Goal: Find specific page/section: Find specific page/section

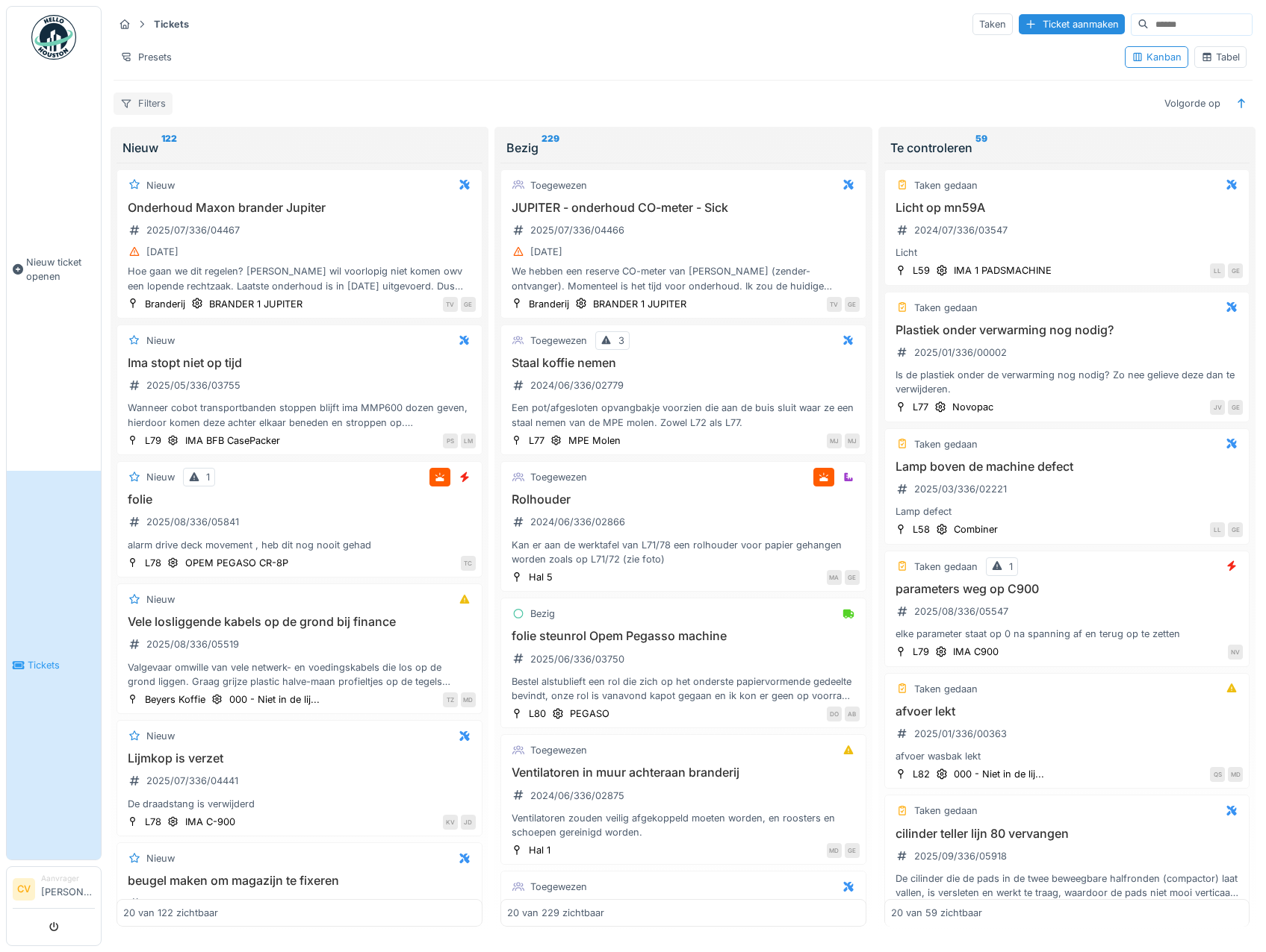
click at [156, 98] on div "Filters" at bounding box center [143, 103] width 59 height 22
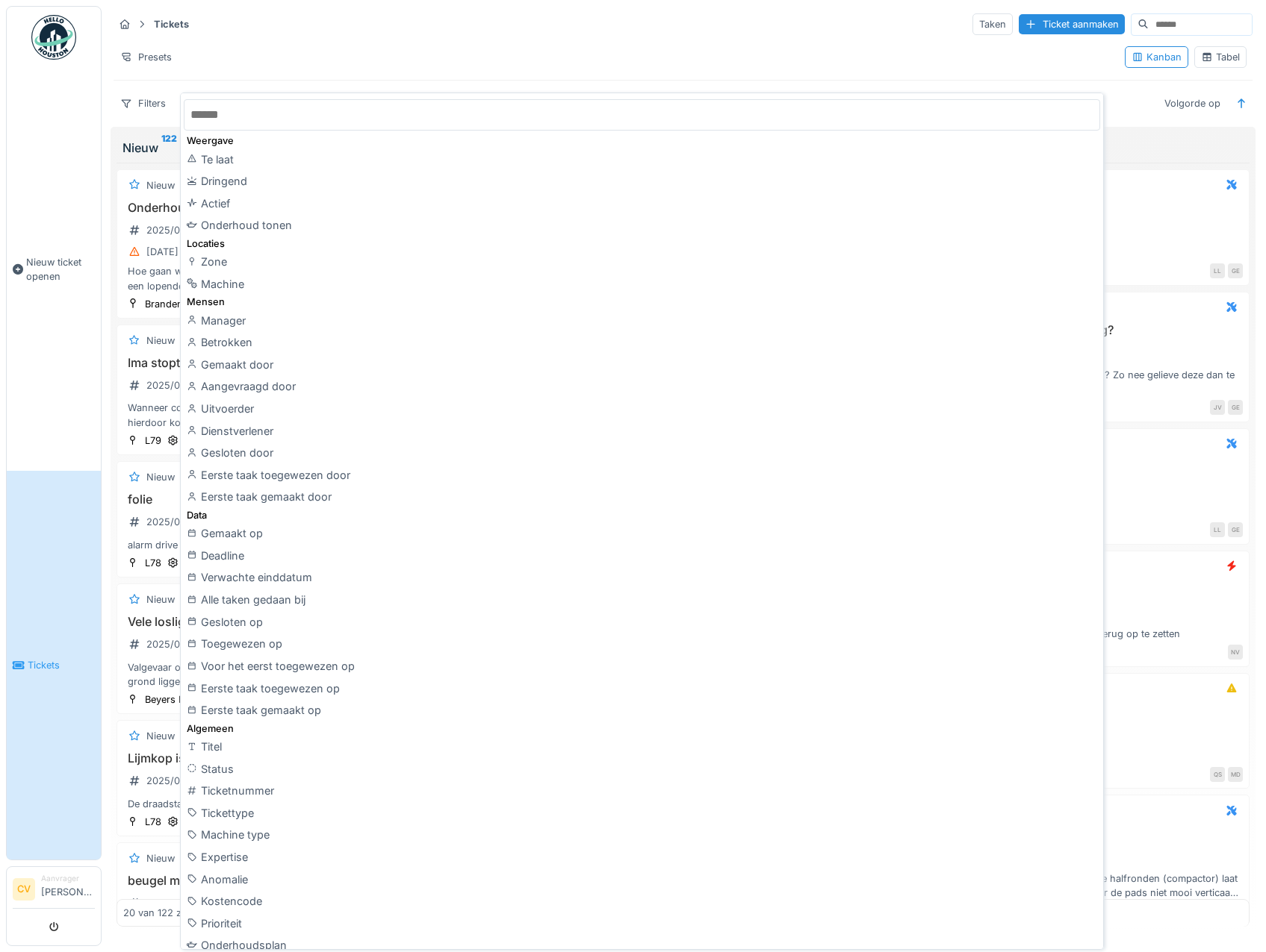
click at [299, 39] on hr at bounding box center [683, 38] width 1138 height 1
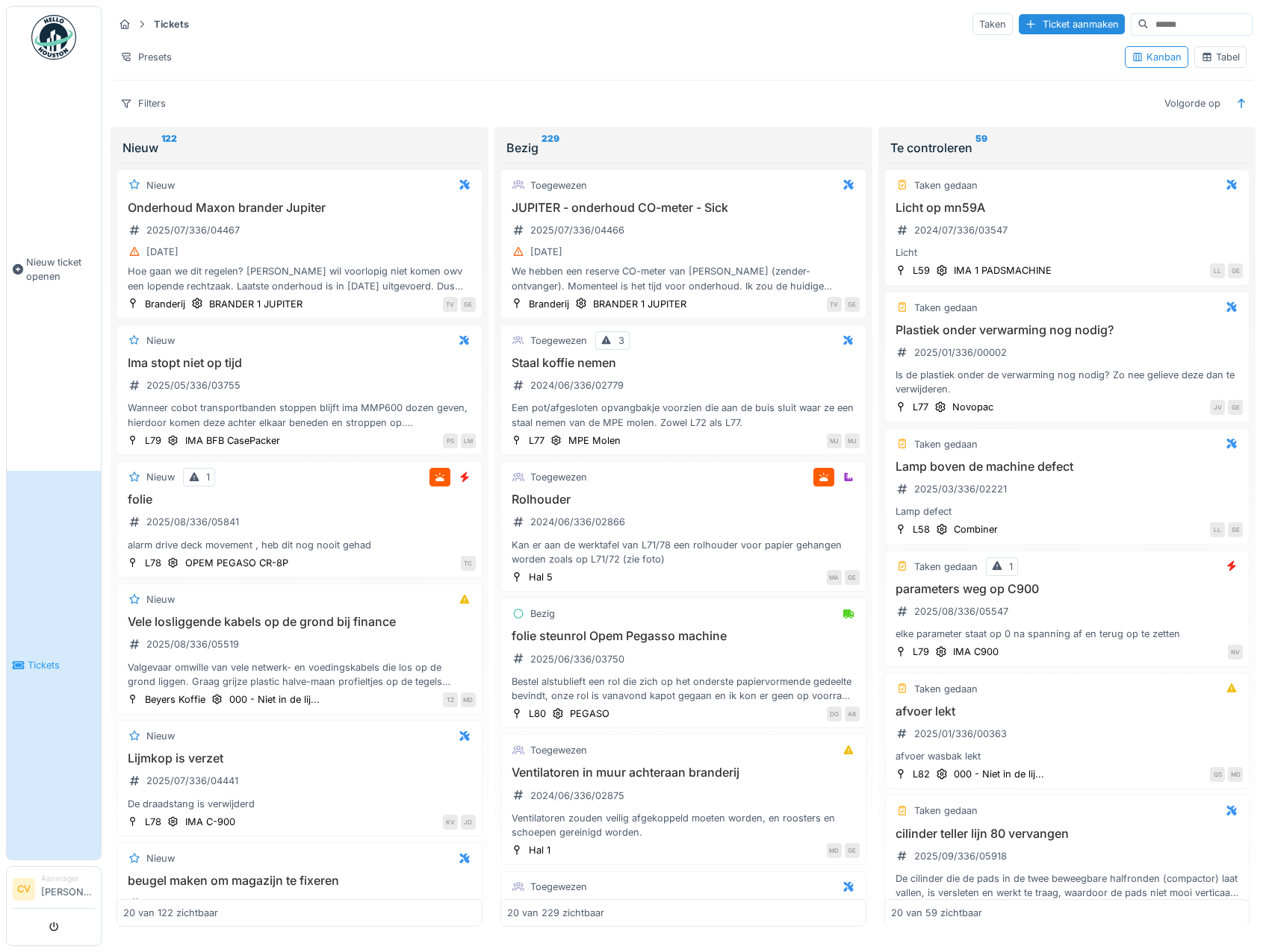
scroll to position [3, 0]
click at [53, 537] on link "Tickets" at bounding box center [54, 665] width 94 height 389
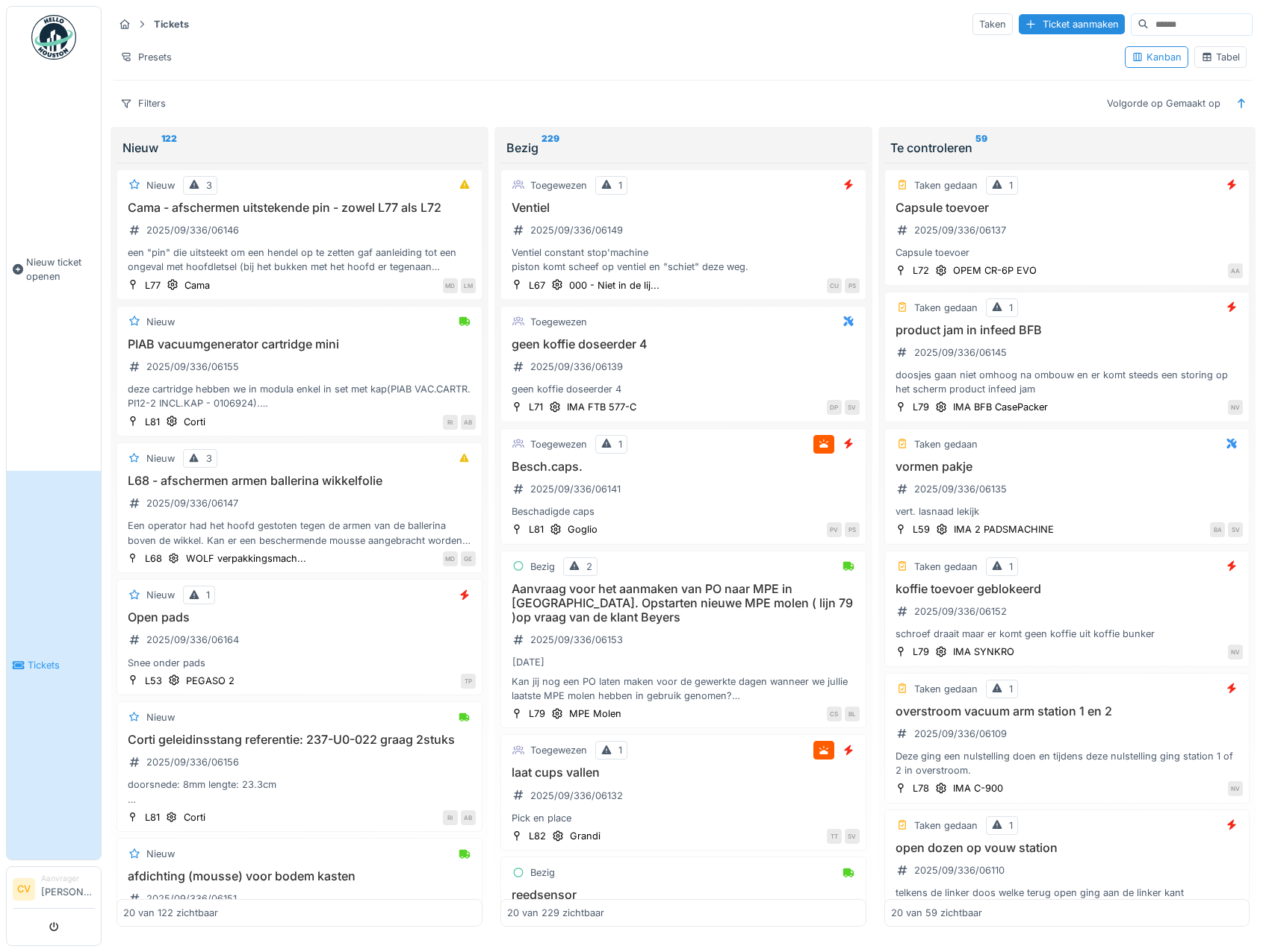
click at [63, 49] on img at bounding box center [54, 37] width 45 height 45
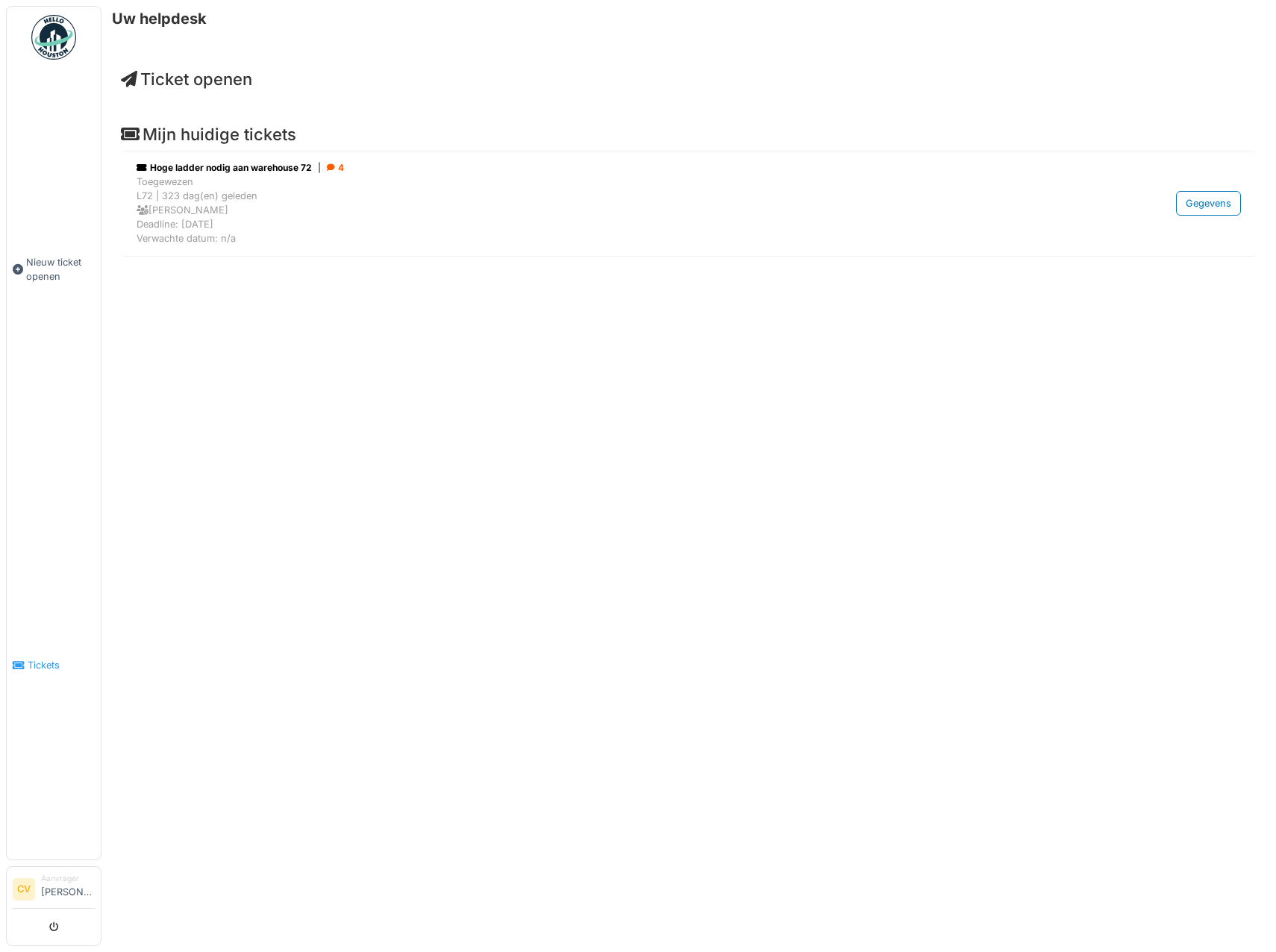
click at [45, 670] on span "Tickets" at bounding box center [61, 665] width 67 height 14
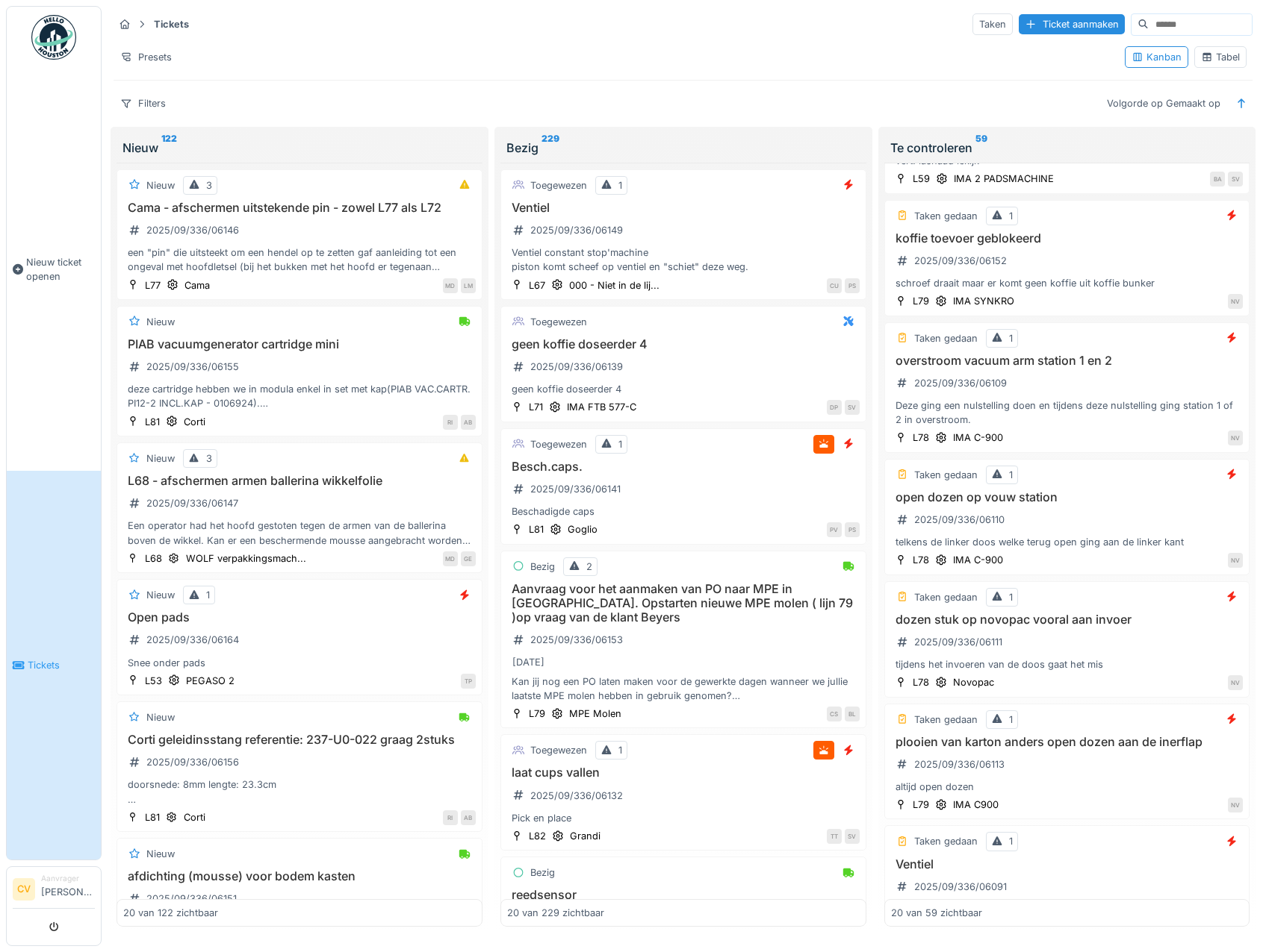
scroll to position [374, 0]
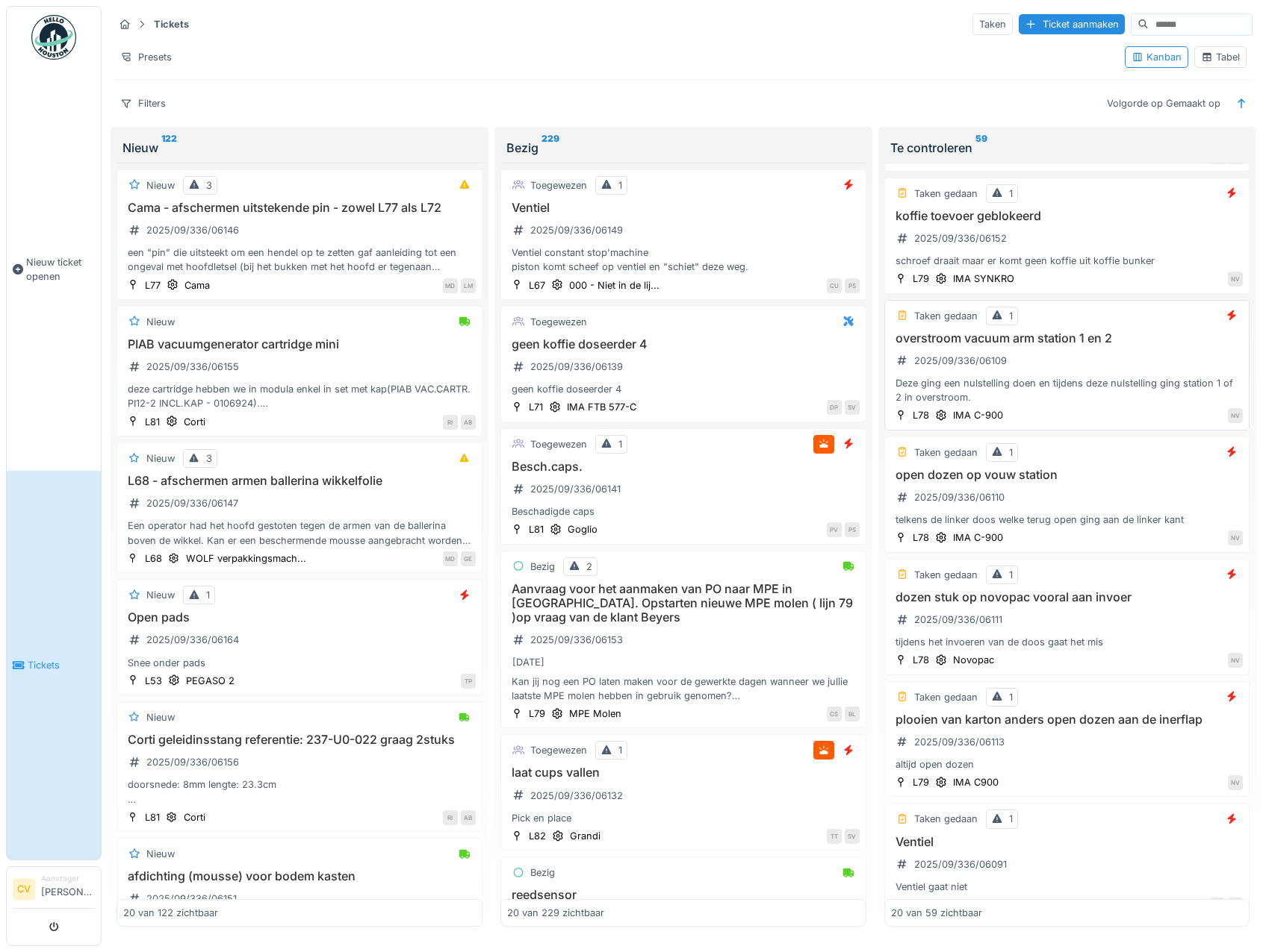
click at [1141, 368] on div "overstroom vacuum arm station 1 en 2 2025/09/336/06109 Deze ging een nulstellin…" at bounding box center [1067, 368] width 353 height 74
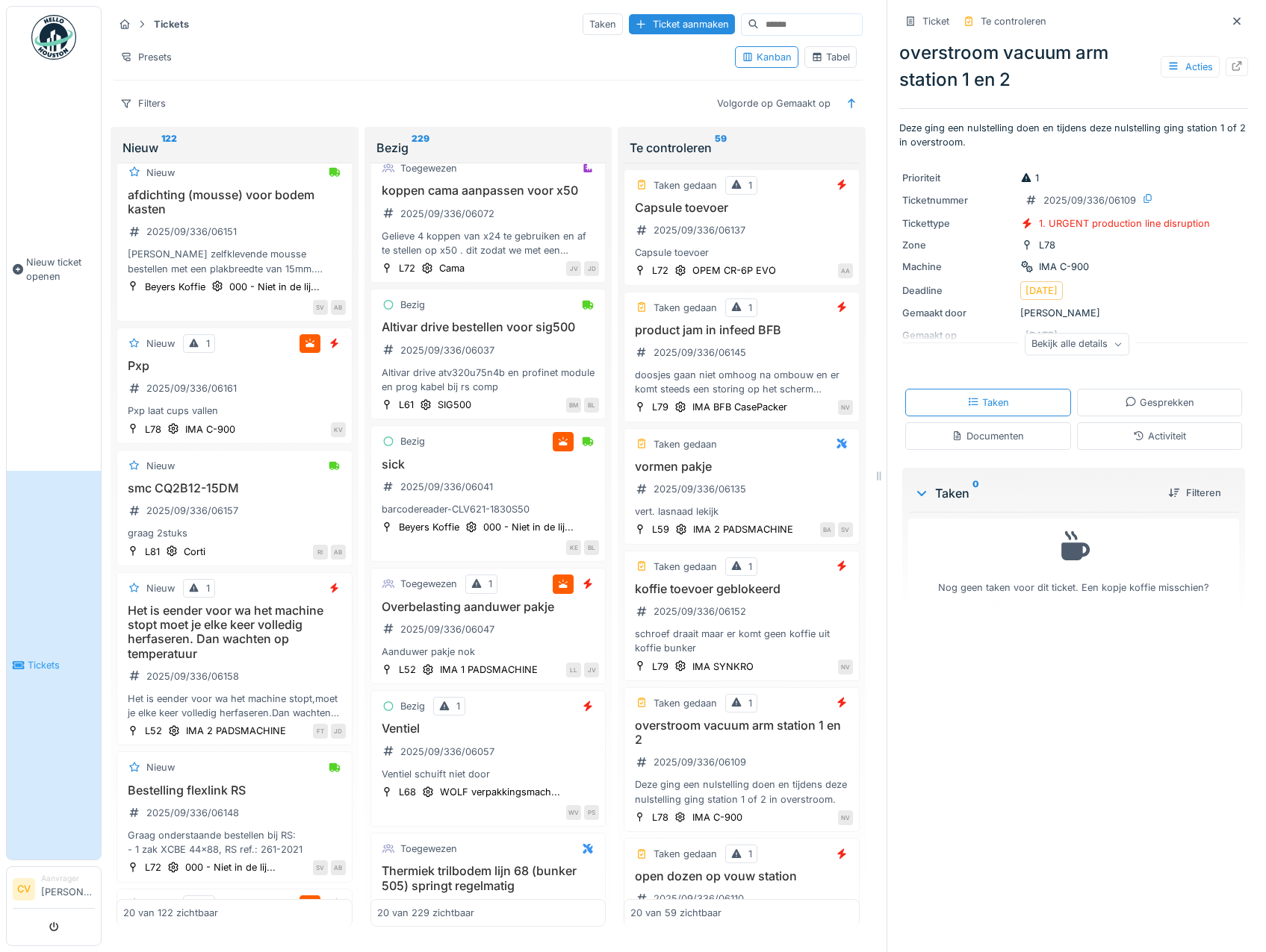
scroll to position [746, 0]
